Goal: Transaction & Acquisition: Subscribe to service/newsletter

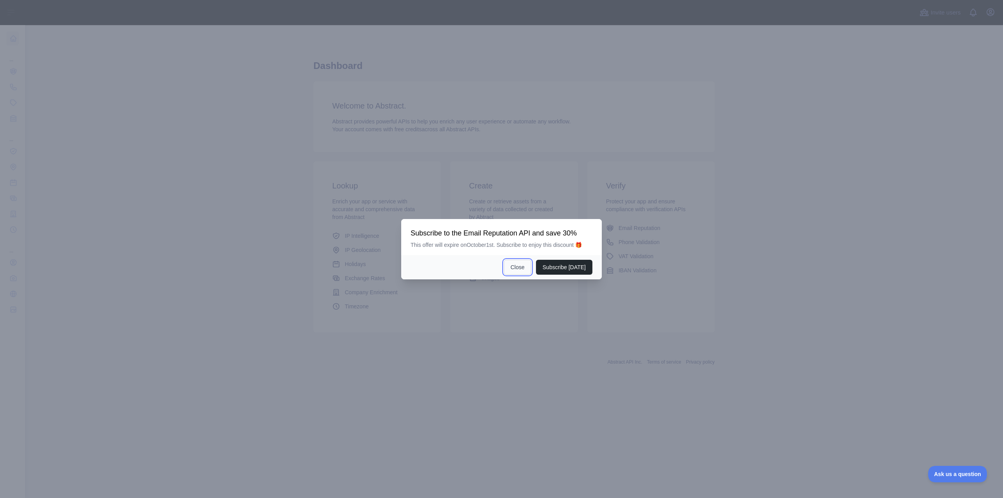
click at [522, 267] on button "Close" at bounding box center [517, 267] width 27 height 15
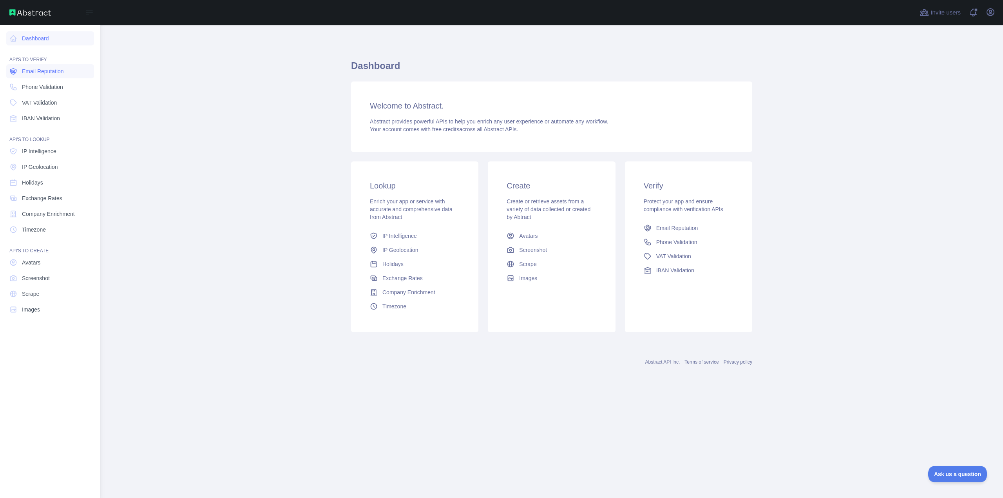
click at [45, 72] on span "Email Reputation" at bounding box center [43, 71] width 42 height 8
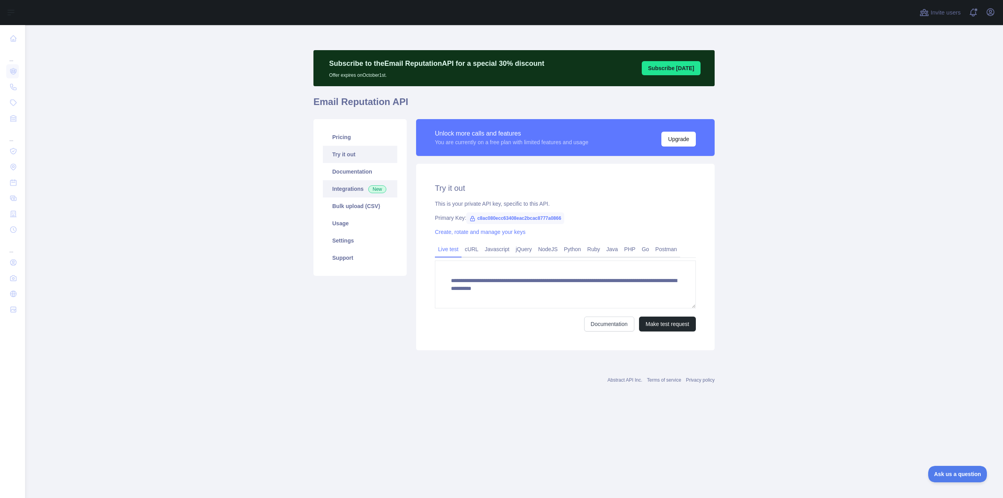
click at [358, 187] on link "Integrations New" at bounding box center [360, 188] width 74 height 17
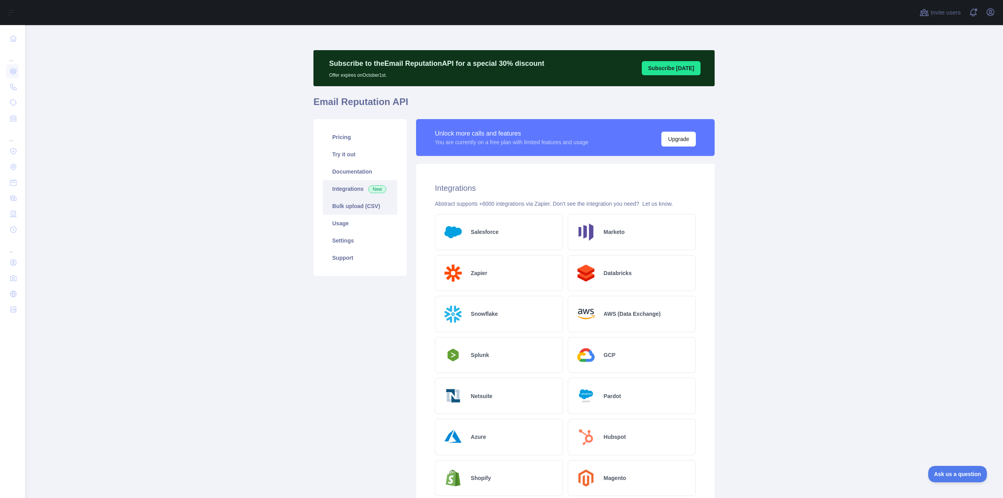
click at [354, 208] on link "Bulk upload (CSV)" at bounding box center [360, 205] width 74 height 17
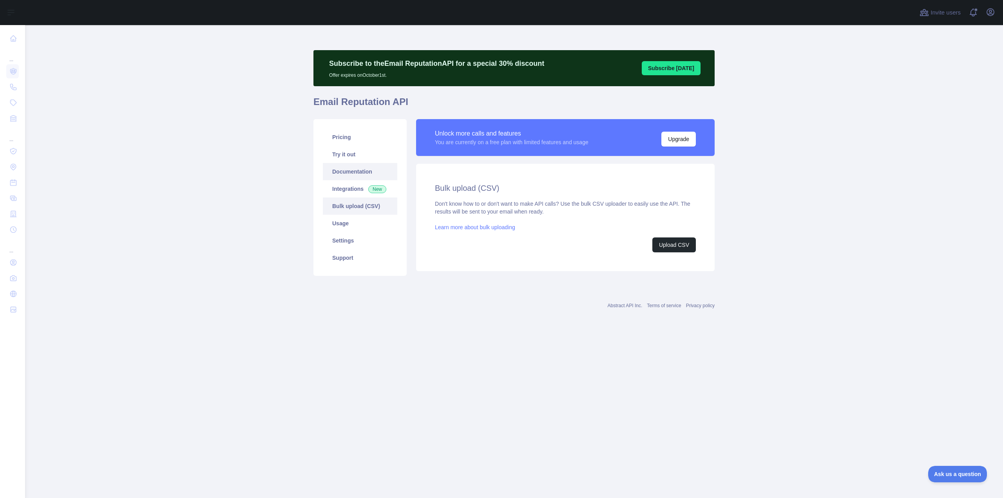
click at [351, 172] on link "Documentation" at bounding box center [360, 171] width 74 height 17
click at [353, 157] on link "Try it out" at bounding box center [360, 154] width 74 height 17
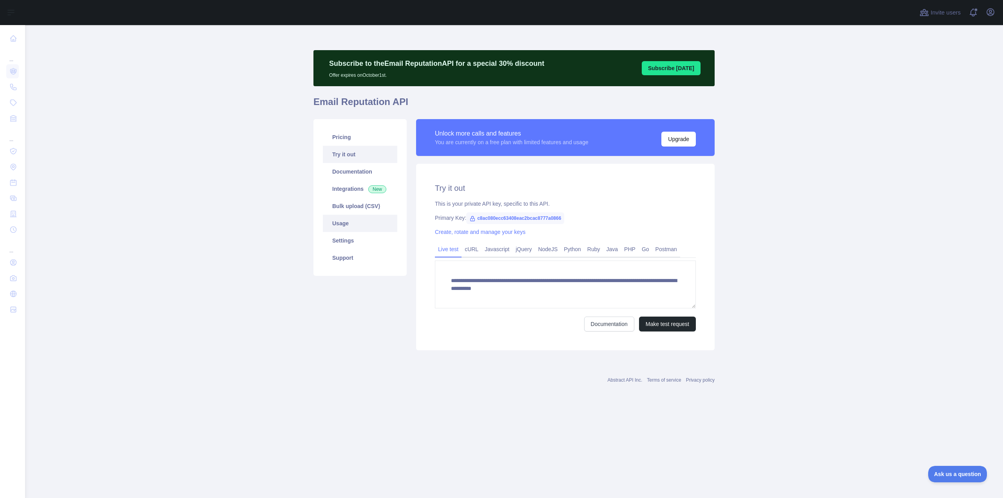
click at [351, 228] on link "Usage" at bounding box center [360, 223] width 74 height 17
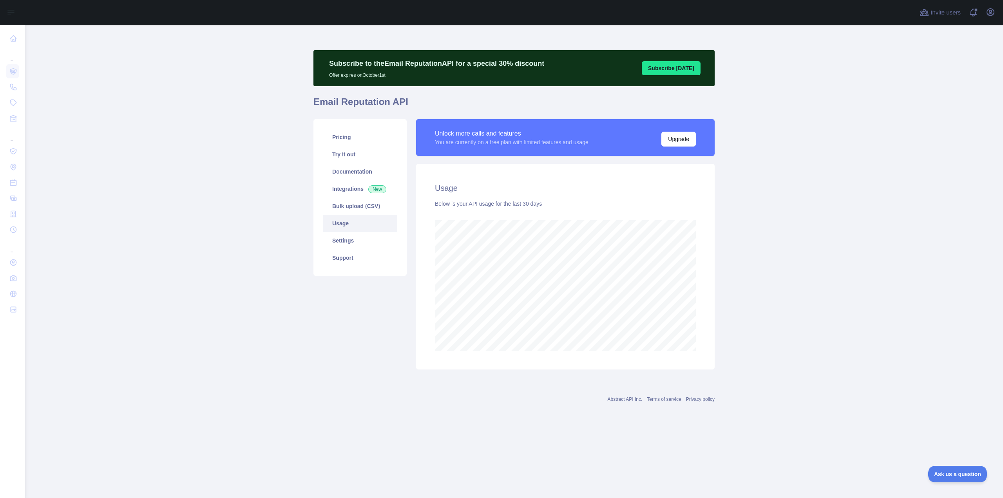
scroll to position [473, 977]
click at [353, 240] on link "Settings" at bounding box center [360, 240] width 74 height 17
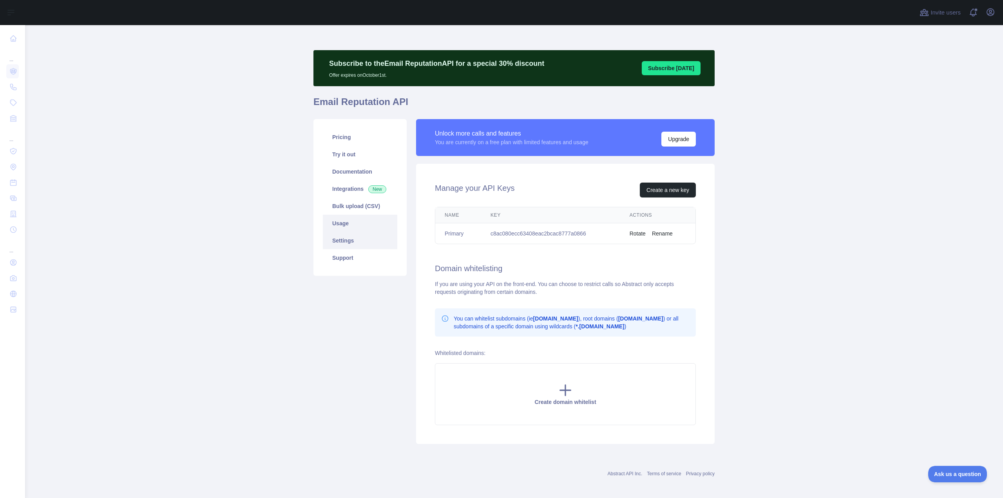
click at [347, 223] on link "Usage" at bounding box center [360, 223] width 74 height 17
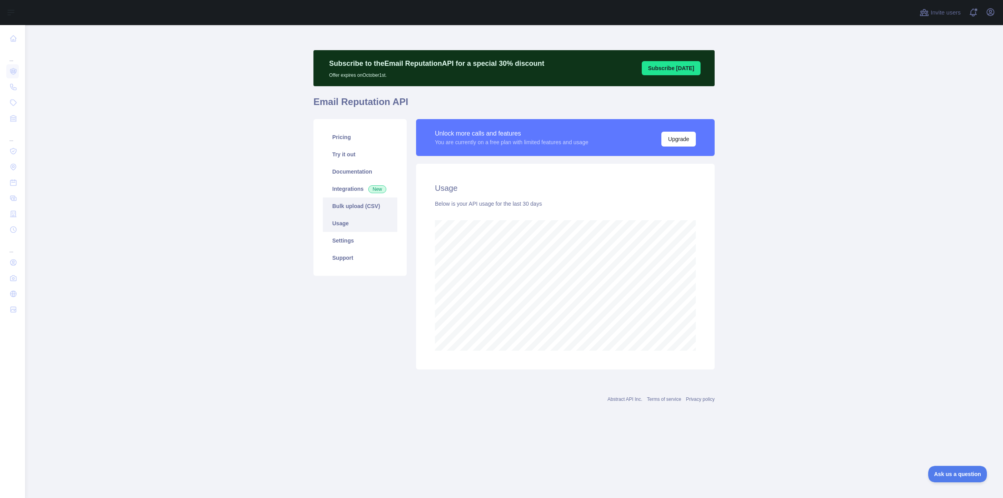
scroll to position [473, 977]
drag, startPoint x: 436, startPoint y: 130, endPoint x: 611, endPoint y: 143, distance: 175.5
click at [611, 143] on div "Unlock more calls and features You are currently on a free plan with limited fe…" at bounding box center [565, 137] width 298 height 37
click at [499, 138] on div "Unlock more calls and features" at bounding box center [512, 133] width 154 height 9
click at [347, 135] on link "Pricing" at bounding box center [360, 136] width 74 height 17
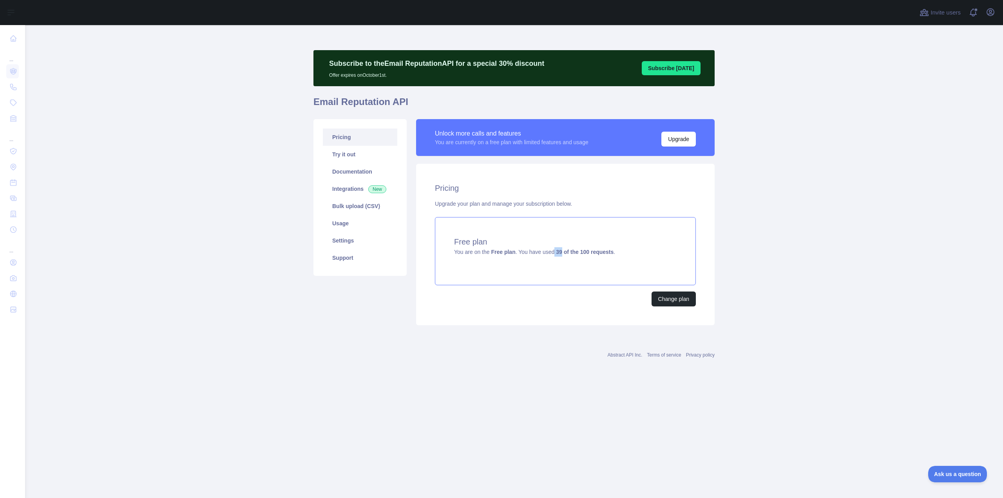
drag, startPoint x: 551, startPoint y: 252, endPoint x: 559, endPoint y: 252, distance: 7.8
click at [559, 252] on span "You are on the Free plan . You have used 39 of the 100 requests ." at bounding box center [534, 252] width 161 height 6
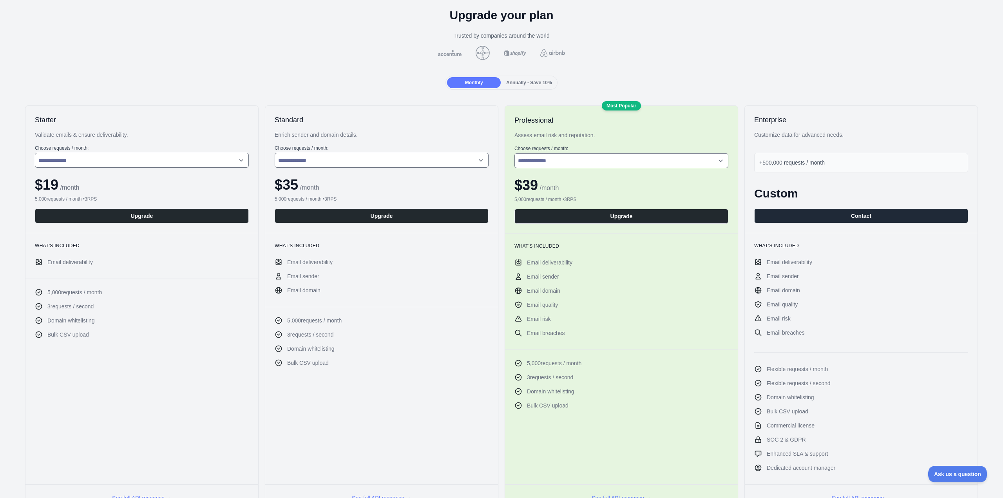
scroll to position [39, 0]
drag, startPoint x: 749, startPoint y: 119, endPoint x: 828, endPoint y: 129, distance: 79.7
click at [828, 129] on div "Enterprise Customize data for advanced needs. +500,000 requests / month Custom …" at bounding box center [860, 169] width 233 height 127
drag, startPoint x: 585, startPoint y: 201, endPoint x: 481, endPoint y: 146, distance: 117.0
click at [484, 148] on div "**********" at bounding box center [501, 309] width 990 height 406
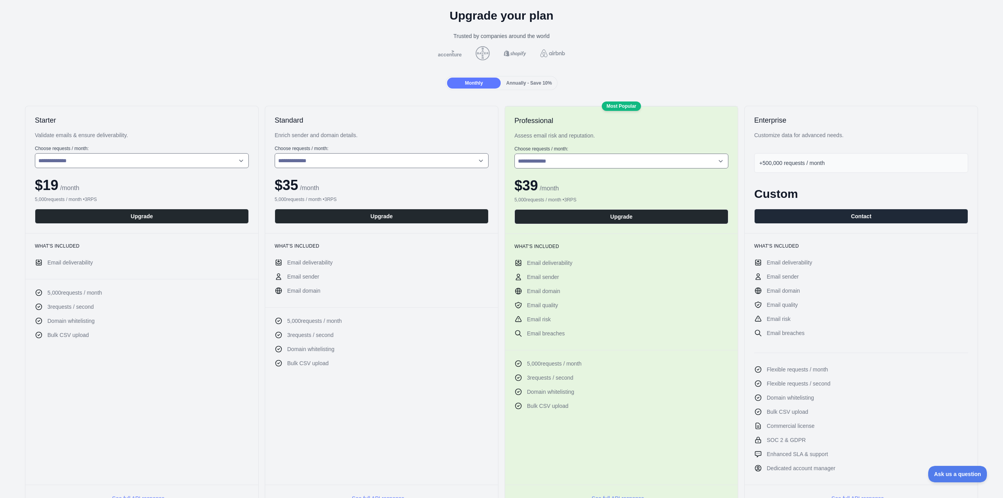
click at [117, 87] on div "Monthly Annually - Save 10%" at bounding box center [501, 83] width 990 height 14
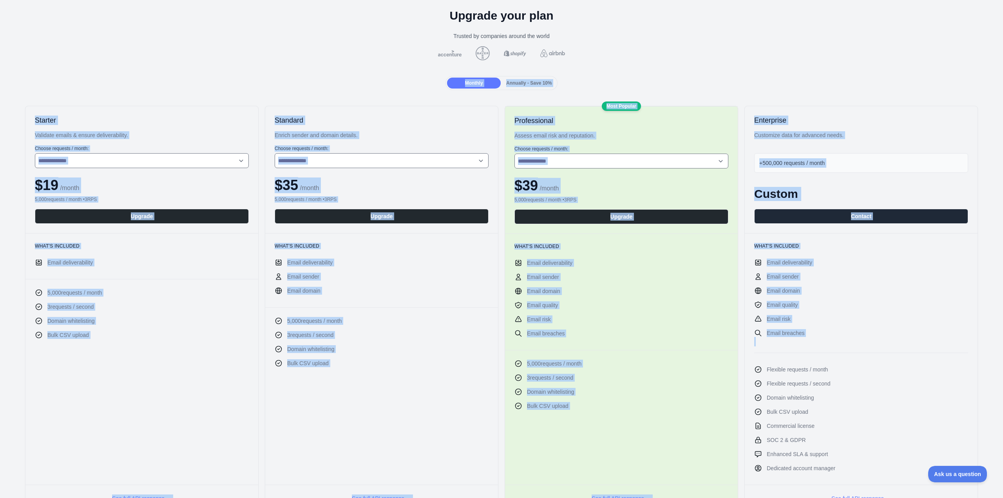
drag, startPoint x: 19, startPoint y: 85, endPoint x: 913, endPoint y: 356, distance: 934.4
click at [913, 356] on div "**********" at bounding box center [501, 481] width 1003 height 983
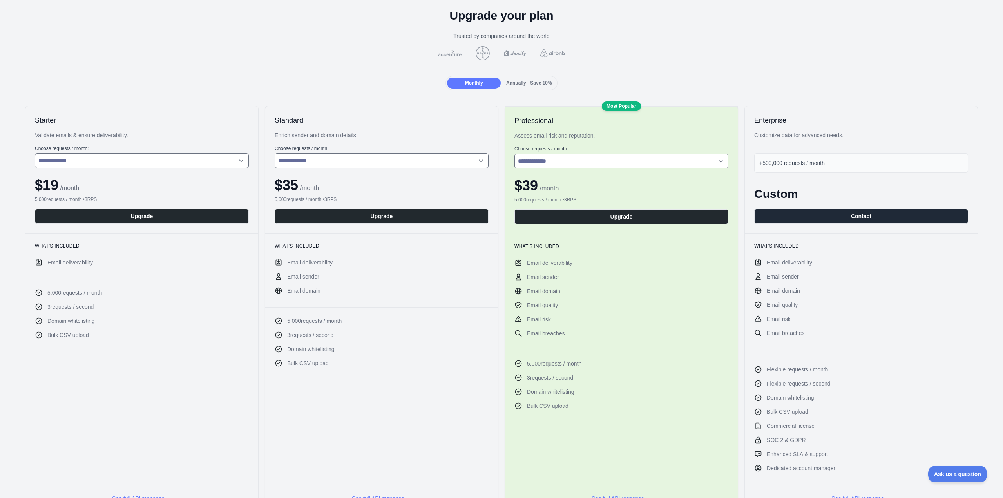
click at [337, 48] on div at bounding box center [501, 53] width 990 height 14
click at [300, 477] on div "**********" at bounding box center [381, 309] width 233 height 406
